Goal: Check status: Check status

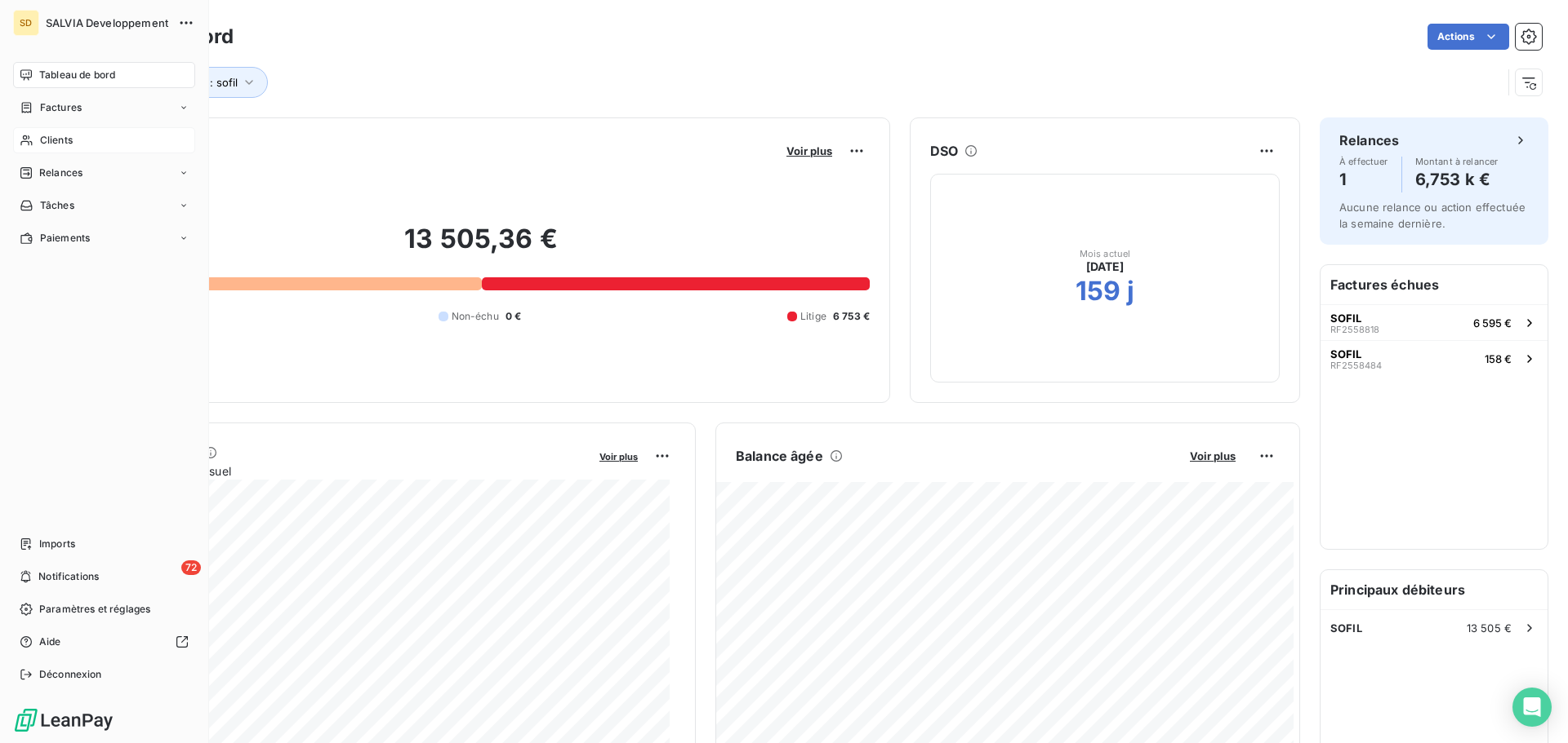
click at [53, 136] on span "Clients" at bounding box center [56, 140] width 33 height 15
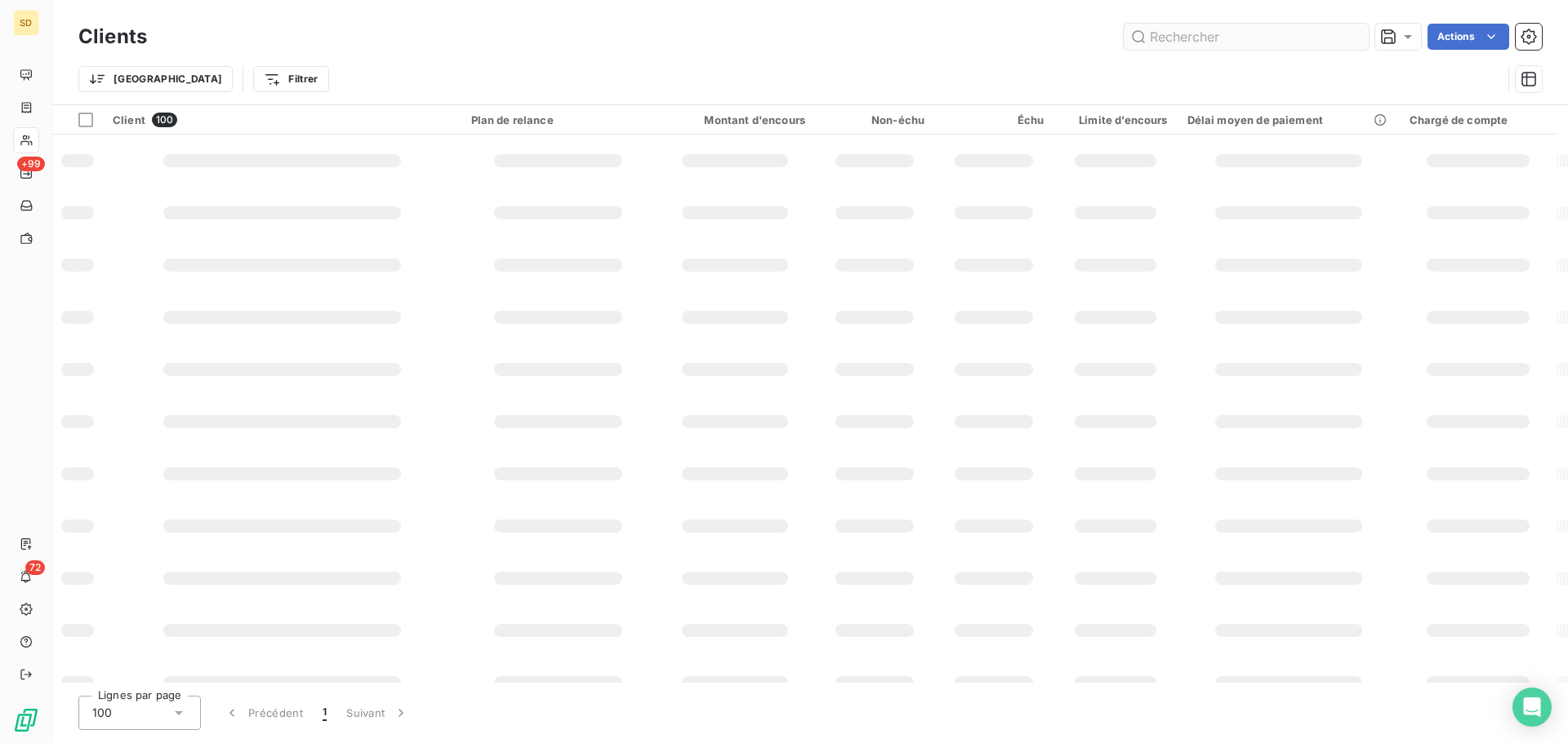
click at [1207, 33] on input "text" at bounding box center [1246, 36] width 245 height 26
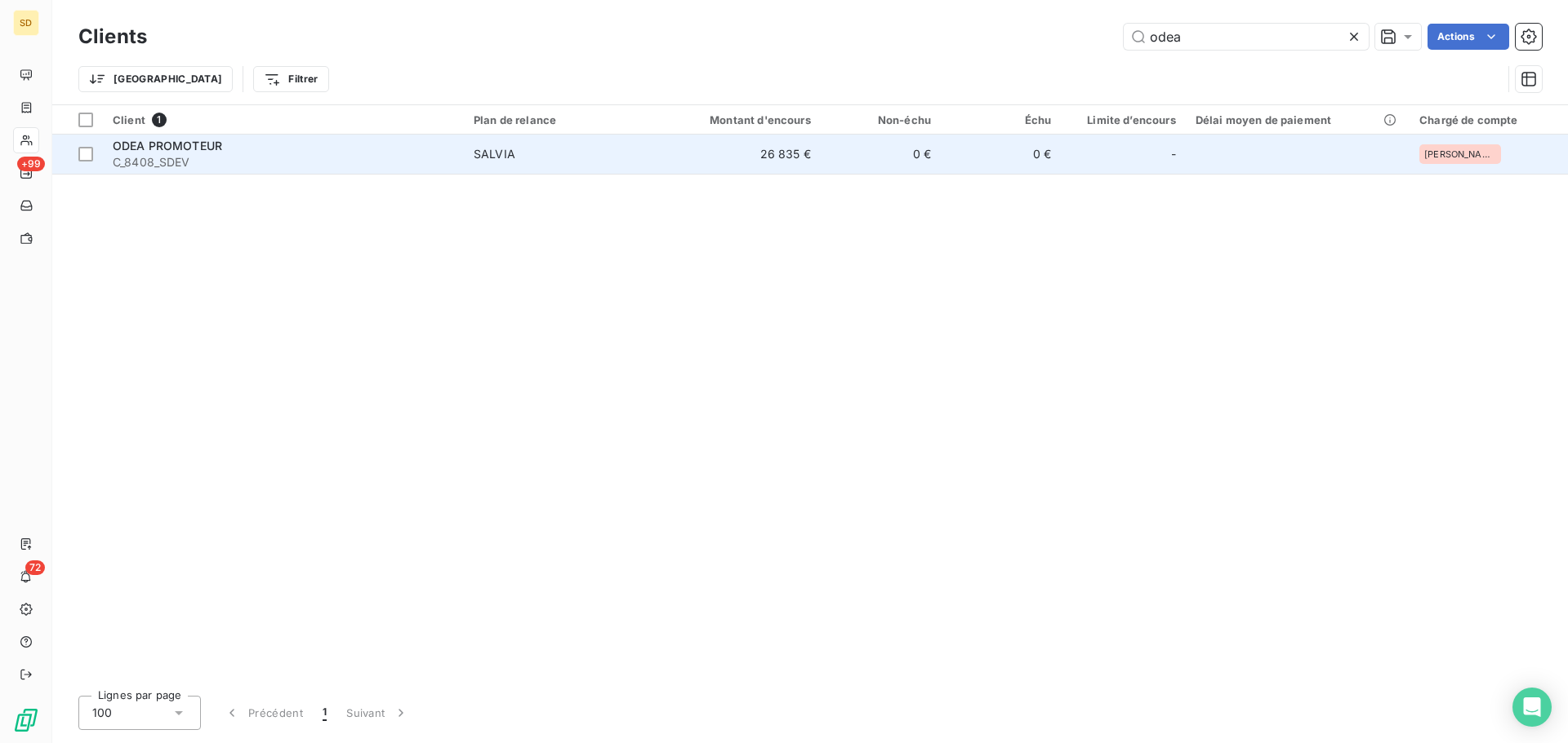
type input "odea"
click at [652, 166] on td "SALVIA" at bounding box center [561, 153] width 195 height 39
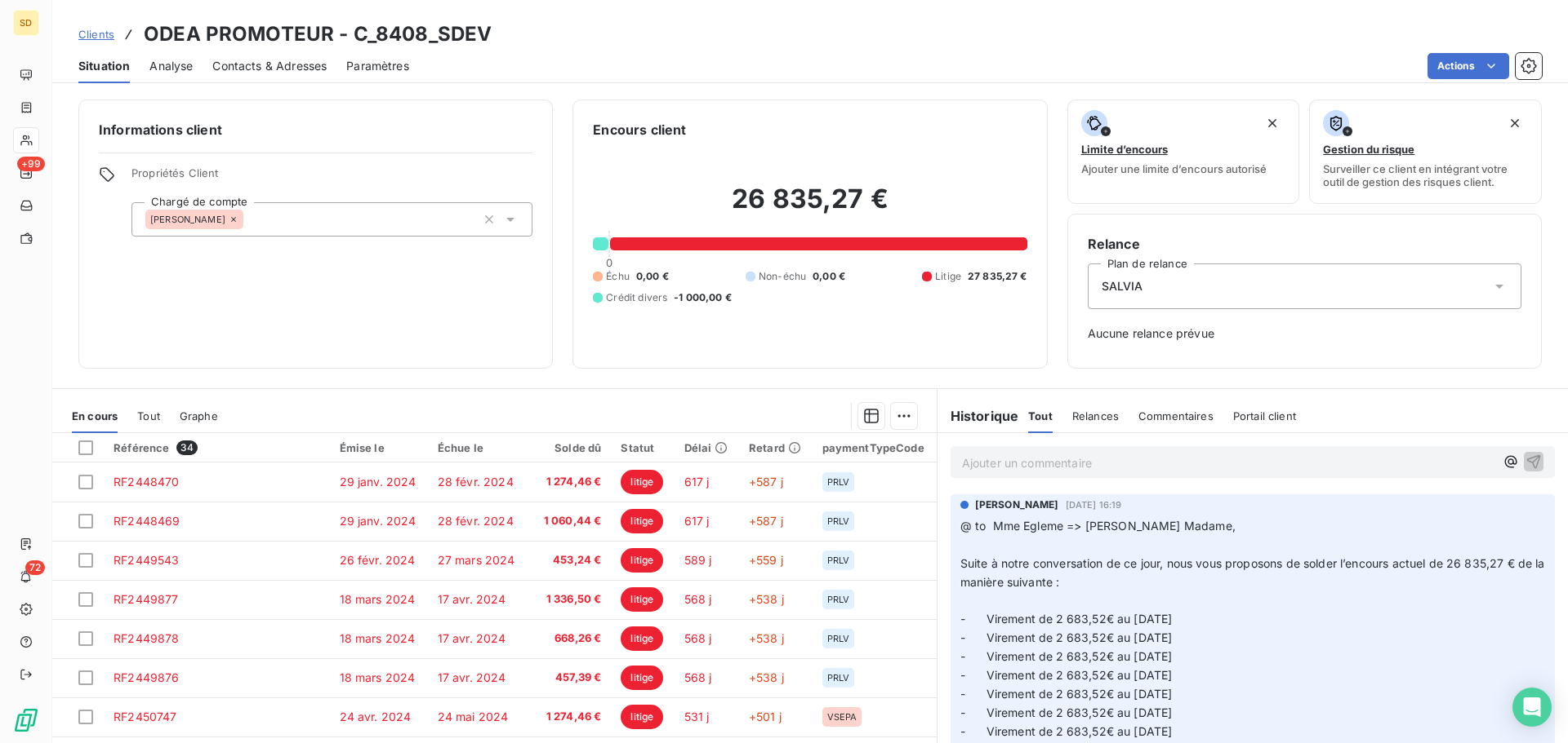
drag, startPoint x: 998, startPoint y: 619, endPoint x: 1209, endPoint y: 627, distance: 211.2
drag, startPoint x: 991, startPoint y: 642, endPoint x: 1207, endPoint y: 643, distance: 216.0
drag, startPoint x: 1048, startPoint y: 619, endPoint x: 1199, endPoint y: 624, distance: 151.1
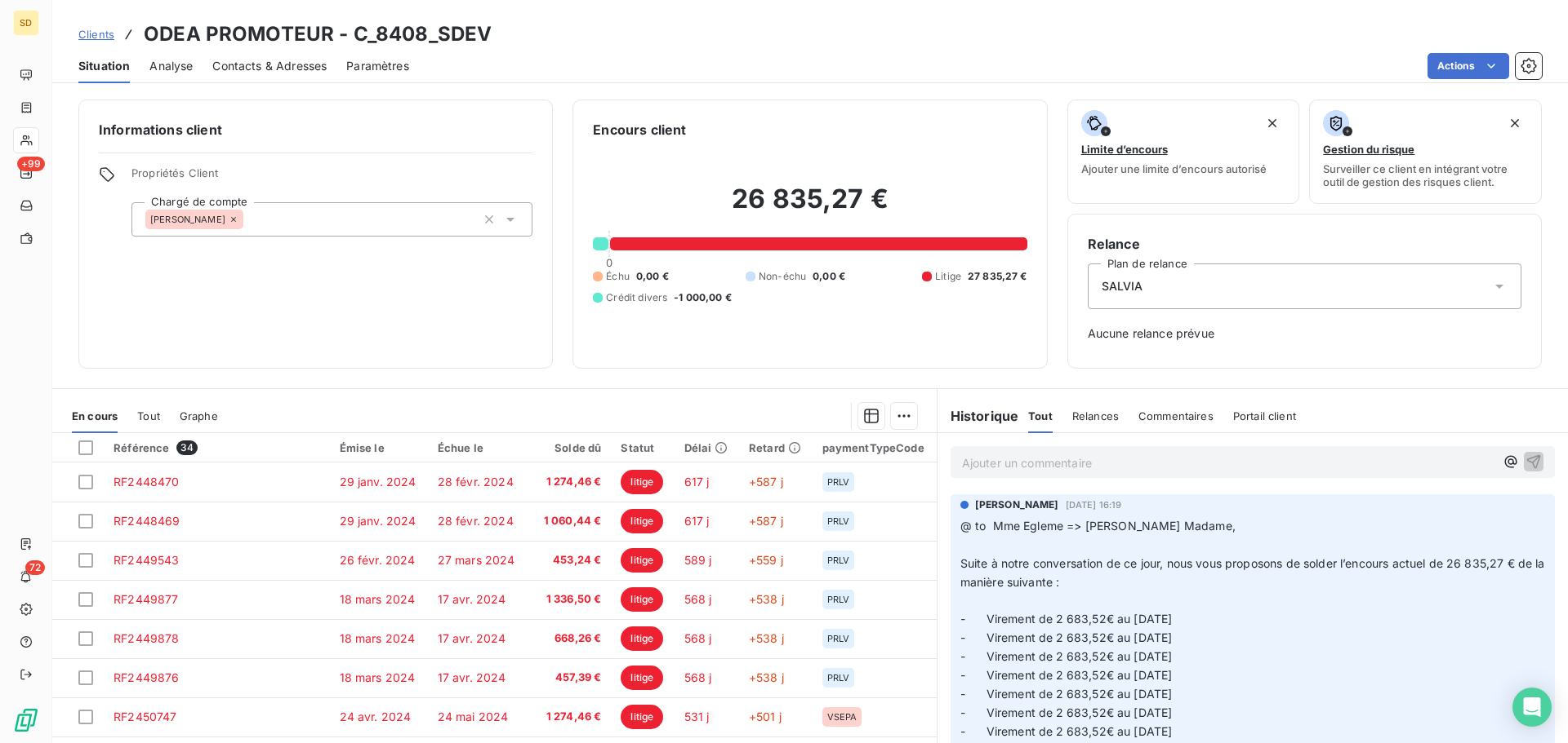
click at [1081, 622] on span "- Virement de 2 683,52€ au [DATE]" at bounding box center [1066, 619] width 212 height 14
click at [1083, 619] on span "- Virement de 2 683,52€ au [DATE]" at bounding box center [1066, 619] width 212 height 14
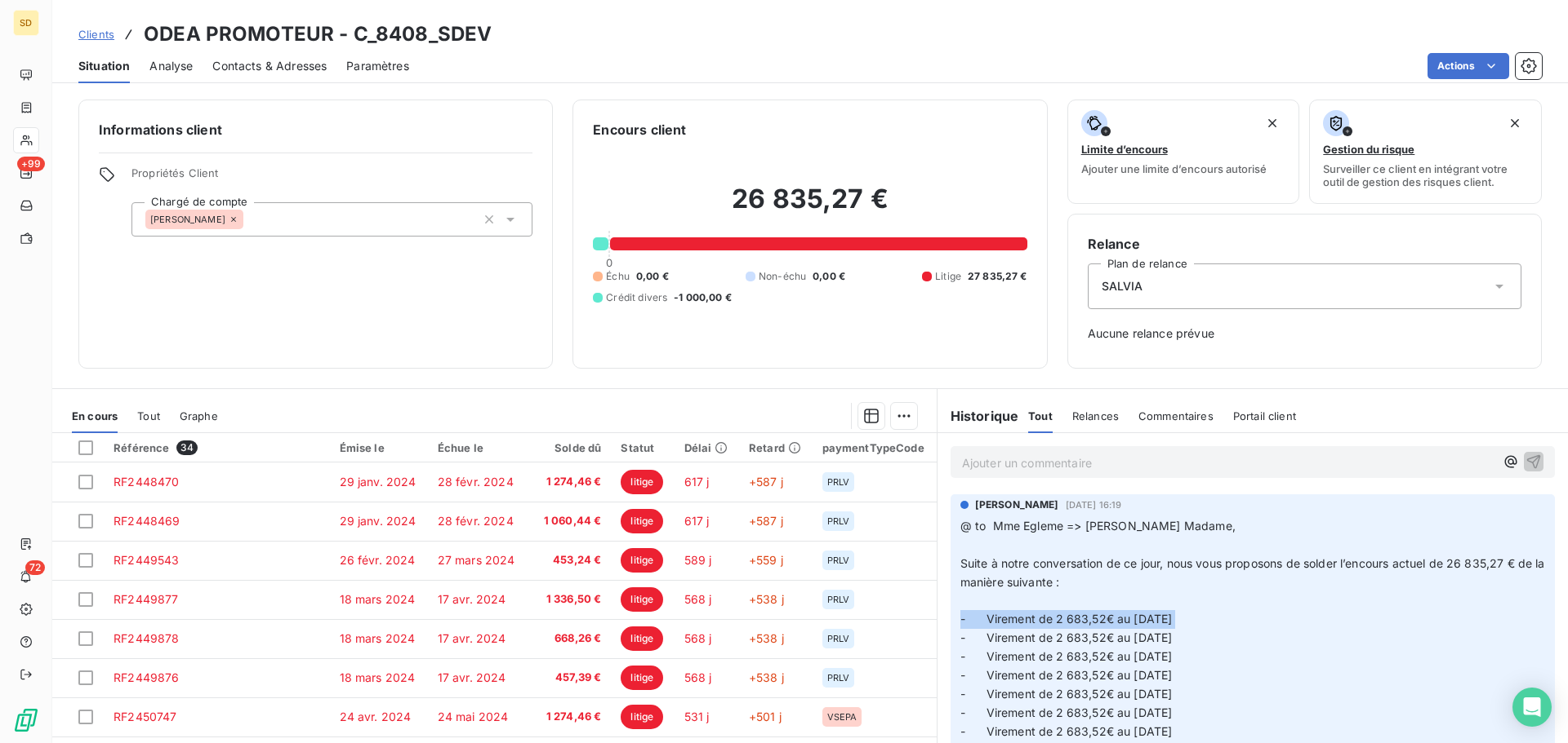
click at [1083, 619] on span "- Virement de 2 683,52€ au [DATE]" at bounding box center [1066, 619] width 212 height 14
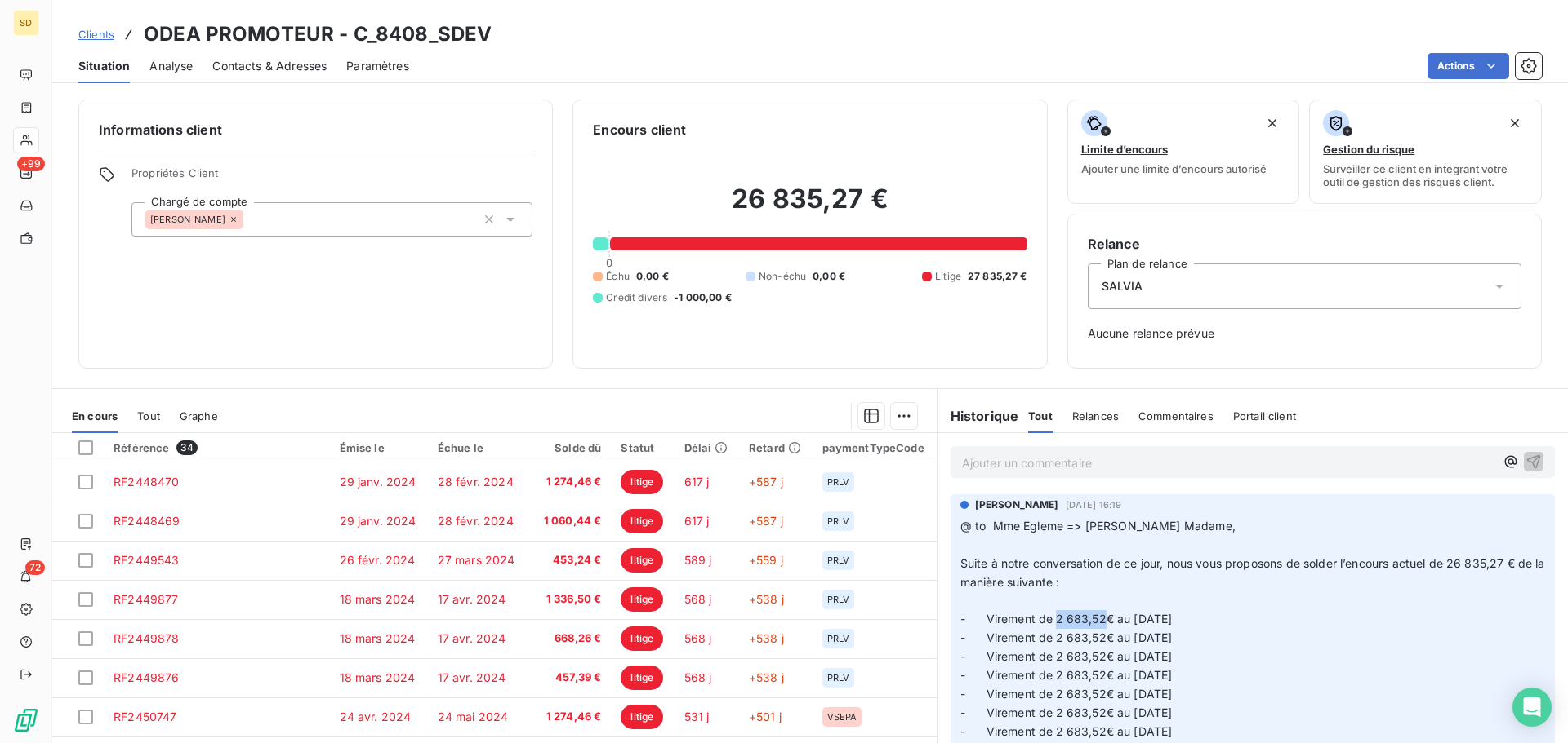
click at [1083, 619] on span "- Virement de 2 683,52€ au [DATE]" at bounding box center [1066, 619] width 212 height 14
